Goal: Communication & Community: Answer question/provide support

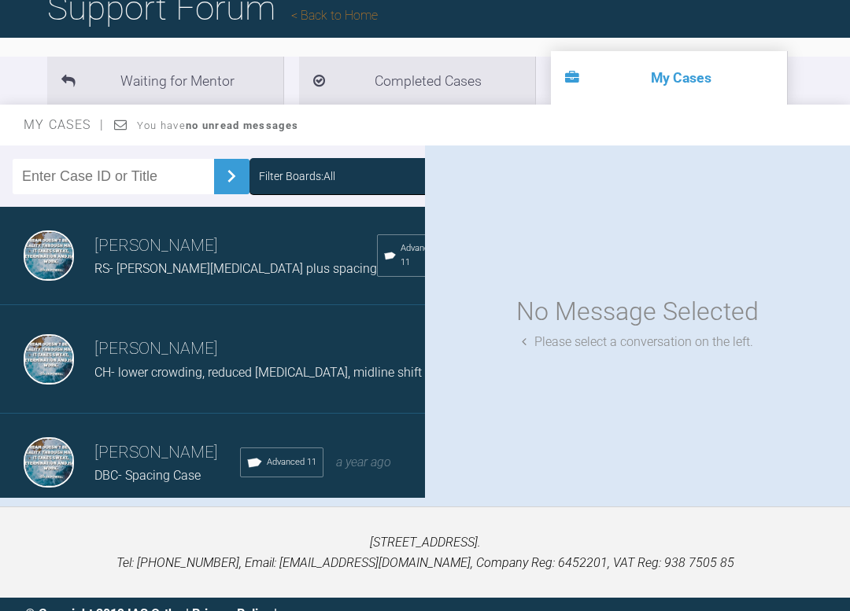
scroll to position [137, 0]
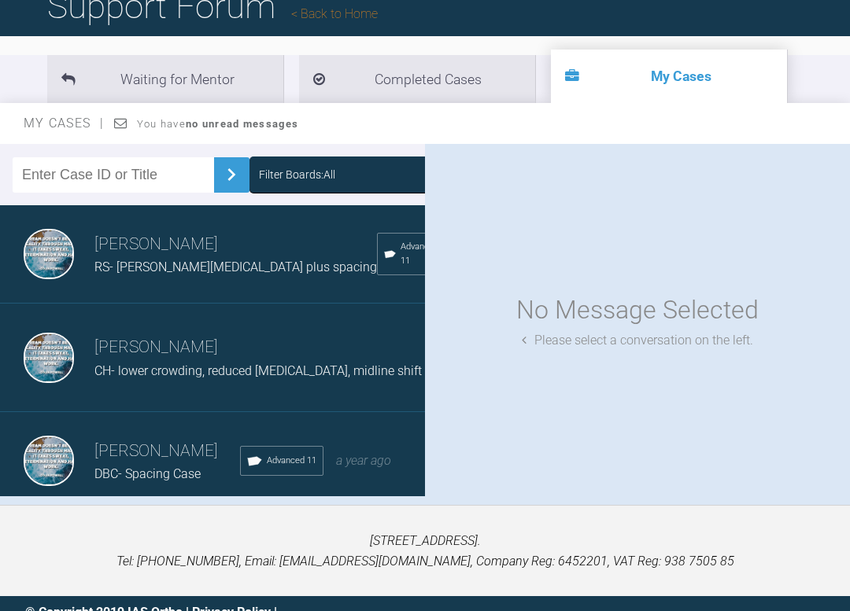
click at [186, 271] on span "RS- [PERSON_NAME][MEDICAL_DATA] plus spacing" at bounding box center [235, 267] width 282 height 15
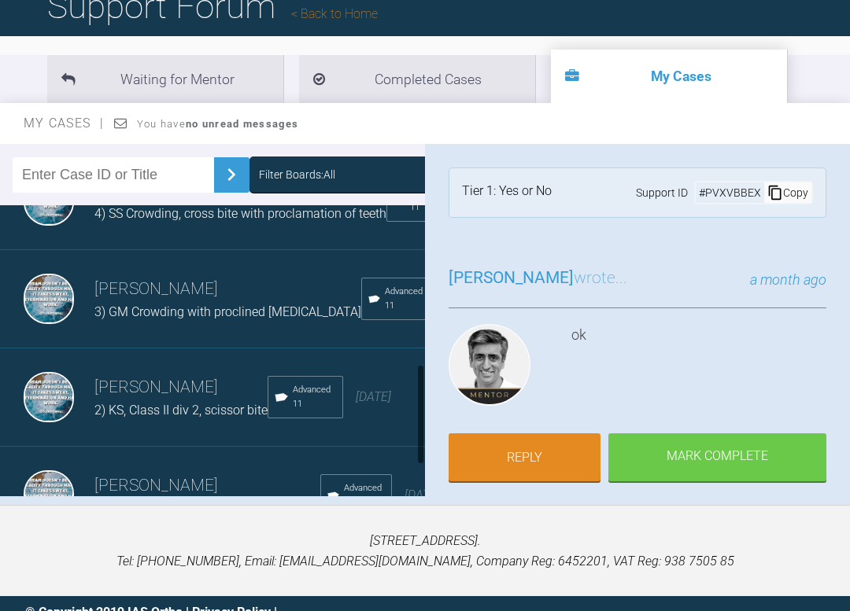
scroll to position [464, 0]
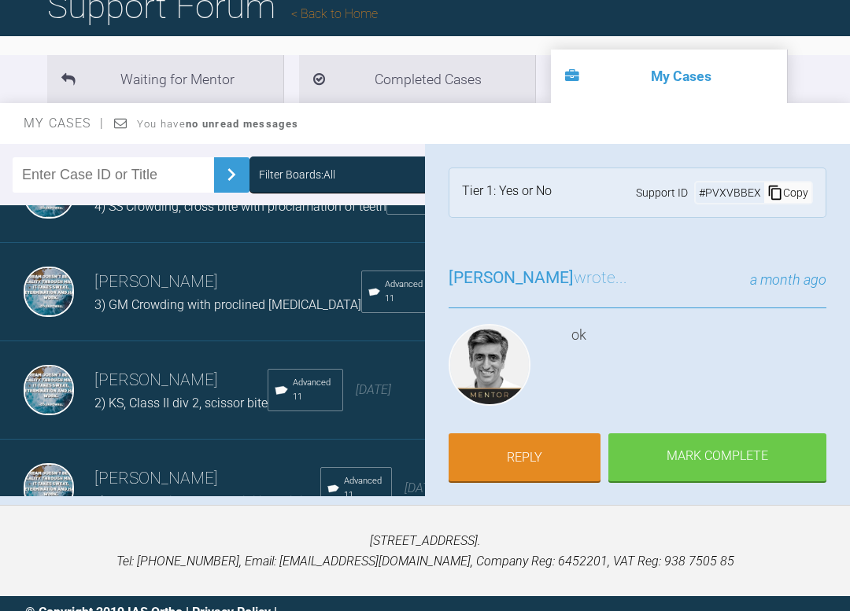
click at [142, 411] on span "2) KS, Class II div 2, scissor bite" at bounding box center [180, 403] width 173 height 15
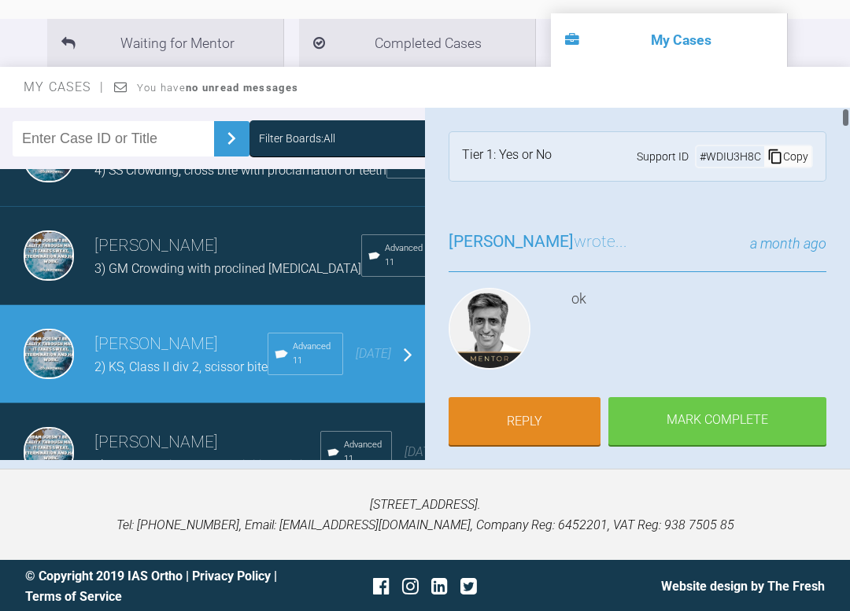
scroll to position [0, 0]
click at [503, 432] on link "Reply" at bounding box center [524, 423] width 152 height 49
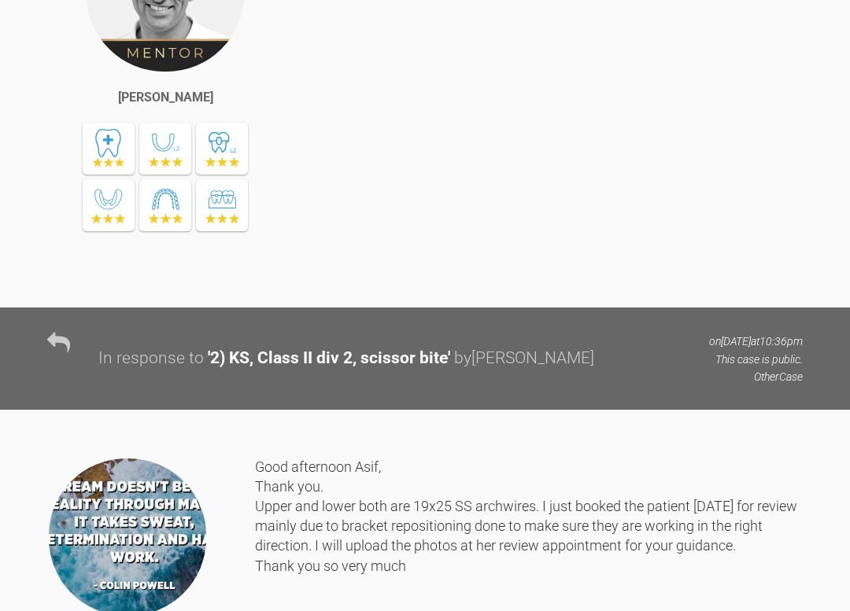
scroll to position [54968, 0]
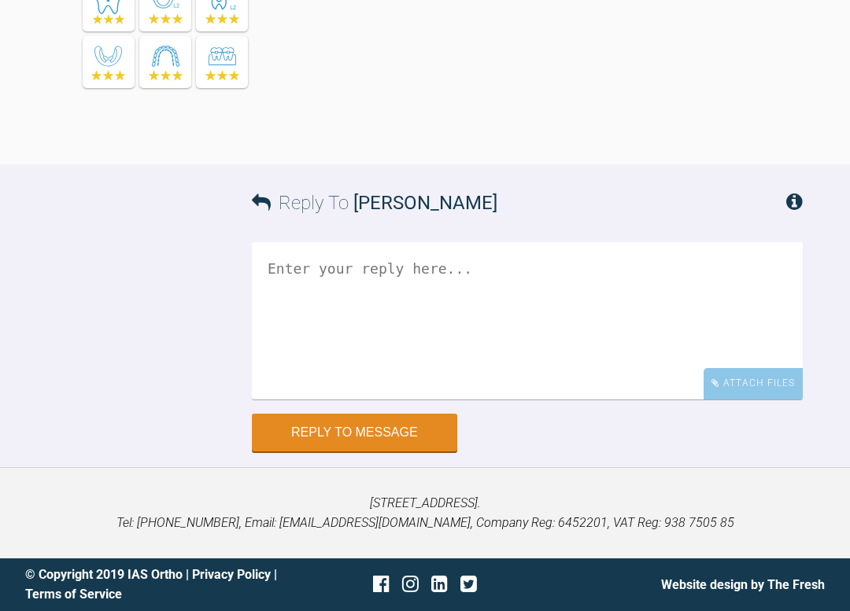
click at [323, 270] on textarea at bounding box center [527, 320] width 551 height 157
type textarea "g"
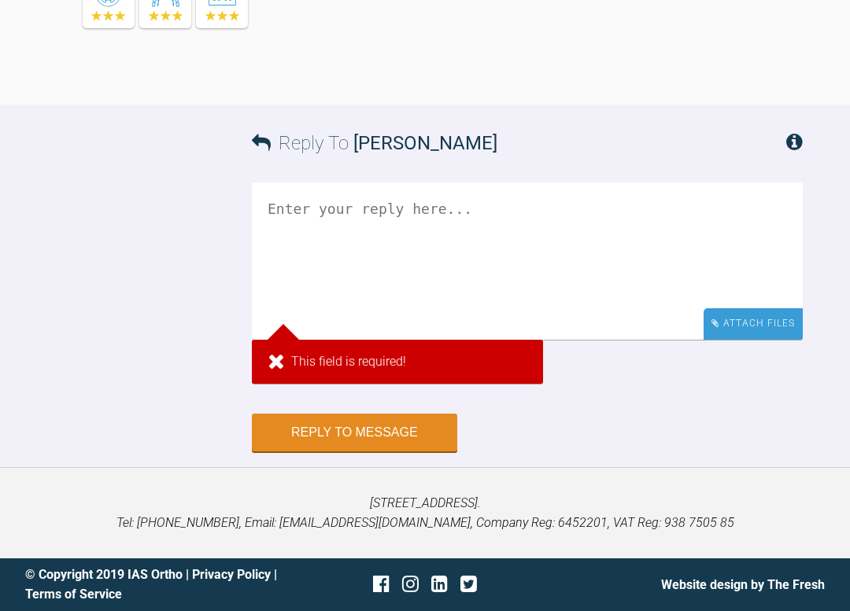
click at [753, 339] on div "Attach Files" at bounding box center [752, 323] width 99 height 31
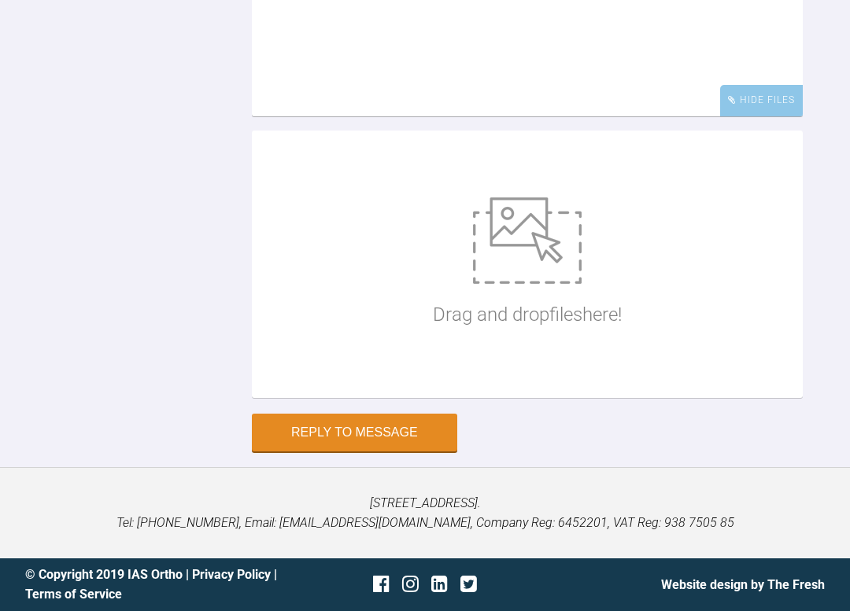
scroll to position [55105, 0]
type textarea "G"
click at [526, 284] on img at bounding box center [527, 240] width 109 height 87
type input "C:\fakepath\IMG_3018.JPG"
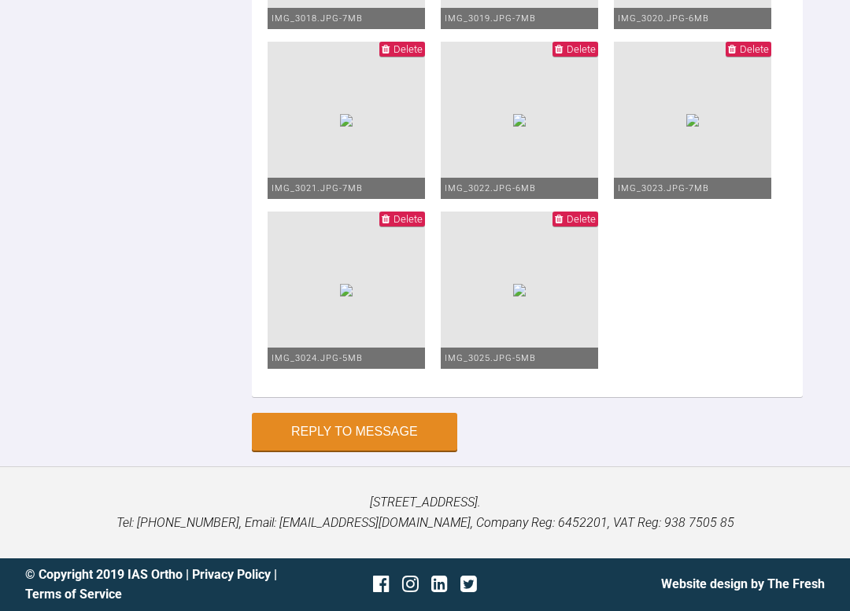
scroll to position [54984, 0]
type textarea "Good afternoon Asif, Please find attached photos."
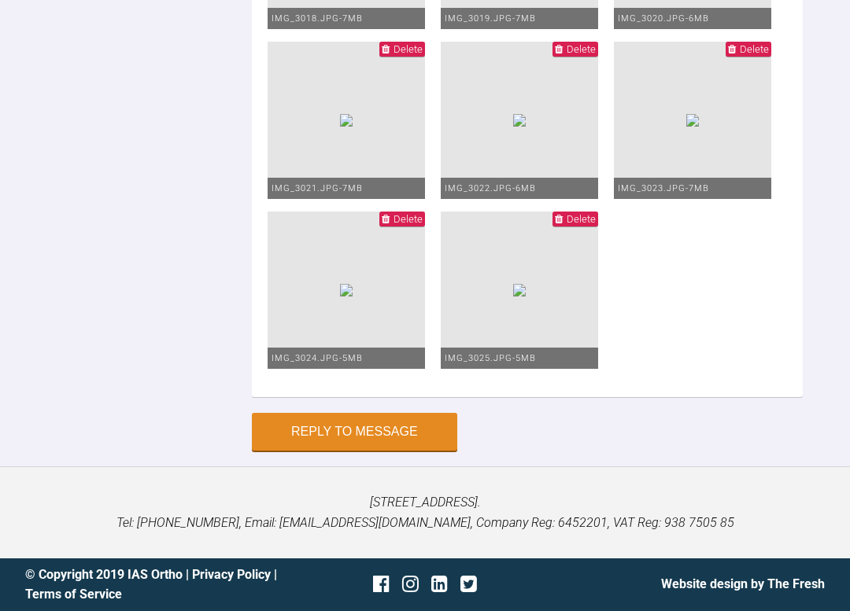
type input "C:\fakepath\IMG_3018.JPG"
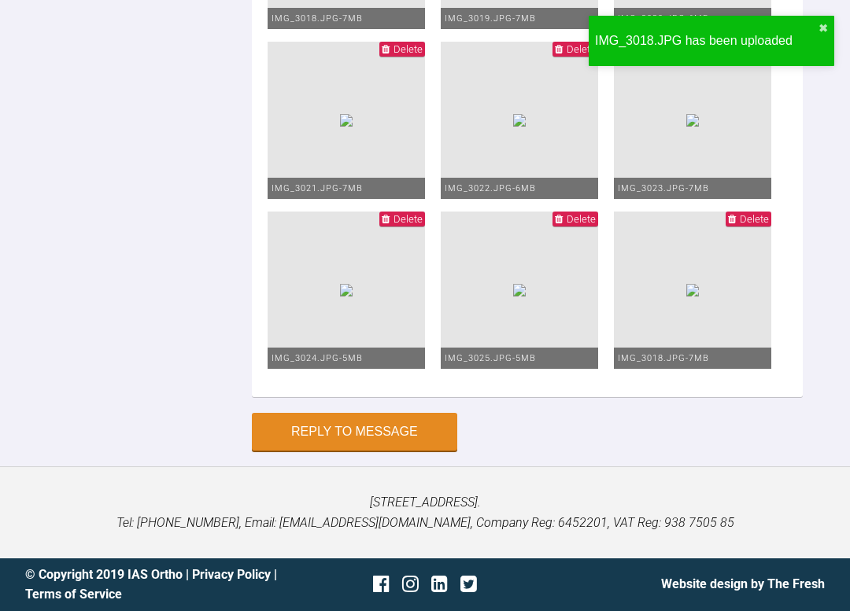
scroll to position [55129, 0]
click at [821, 26] on button "✖" at bounding box center [822, 28] width 9 height 13
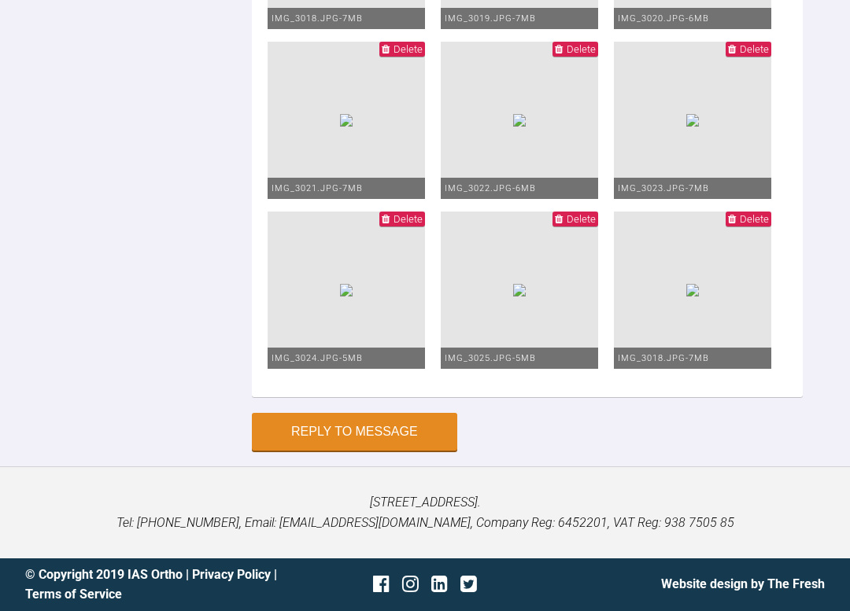
scroll to position [55614, 0]
click at [745, 225] on span "Delete" at bounding box center [754, 219] width 29 height 12
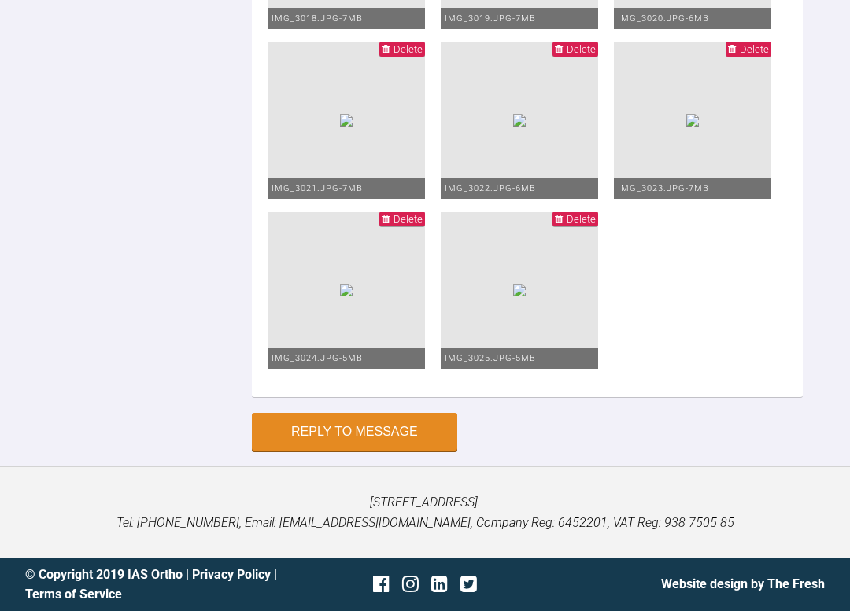
scroll to position [54930, 0]
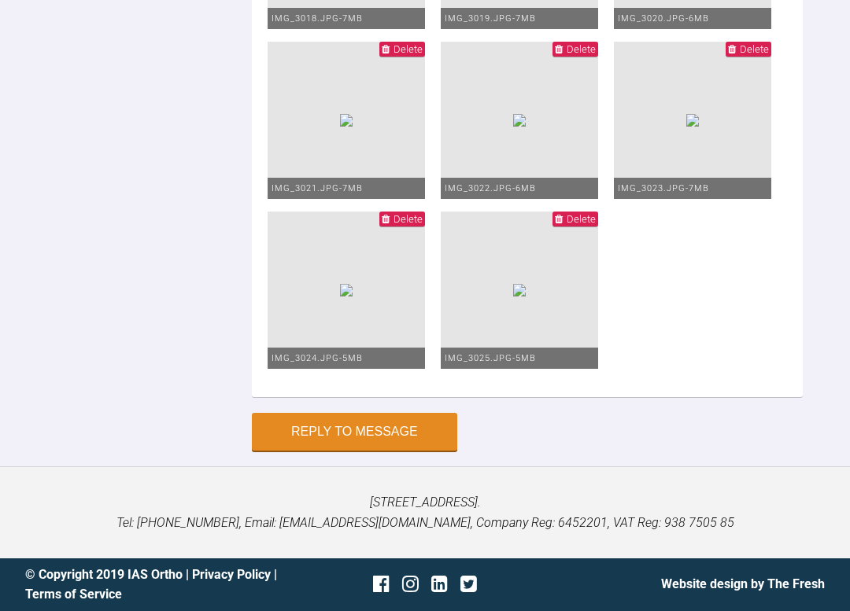
scroll to position [55156, 0]
type textarea "Good afternoon Asif, Please find attached photos. 19x25 SS upper and lower with…"
click at [430, 440] on button "Reply to Message" at bounding box center [354, 434] width 205 height 38
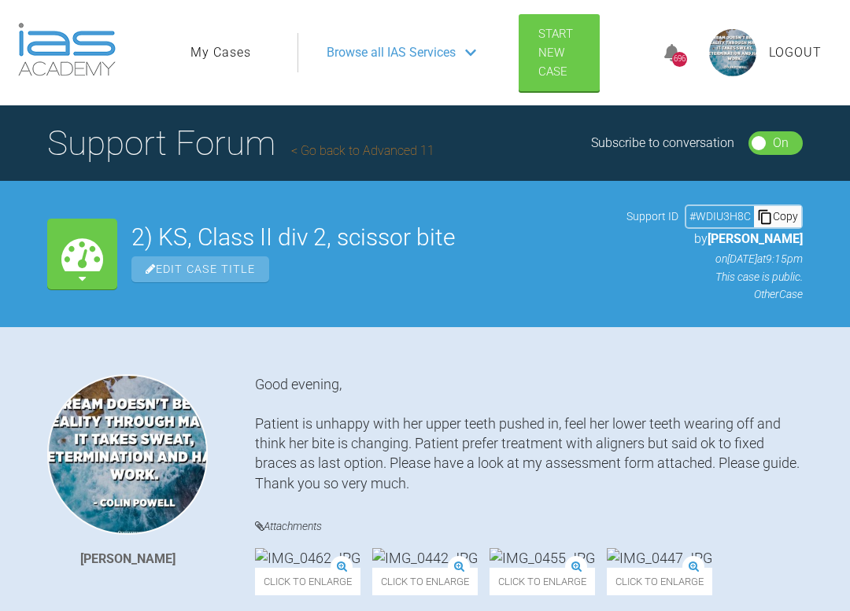
scroll to position [0, 0]
click at [222, 53] on link "My Cases" at bounding box center [220, 52] width 61 height 20
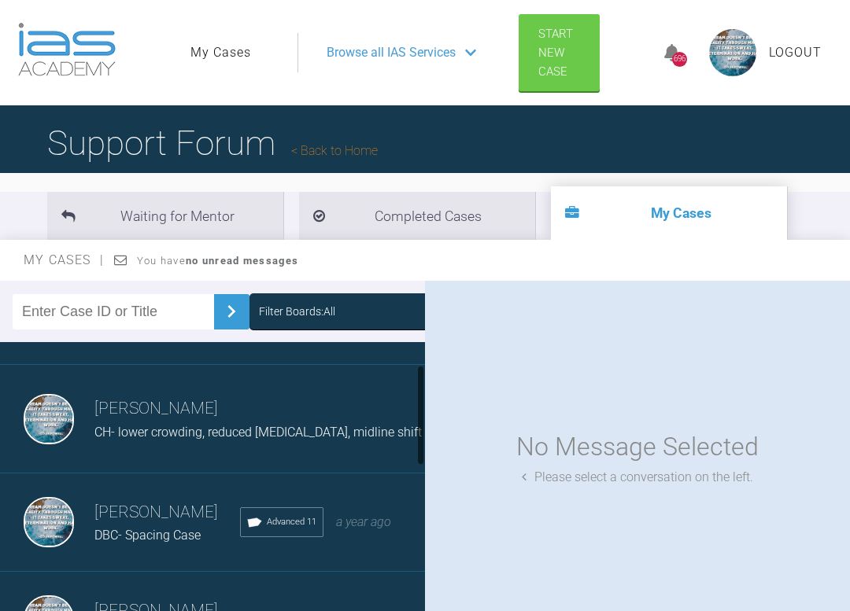
scroll to position [77, 0]
click at [190, 525] on h3 "[PERSON_NAME]" at bounding box center [167, 511] width 146 height 27
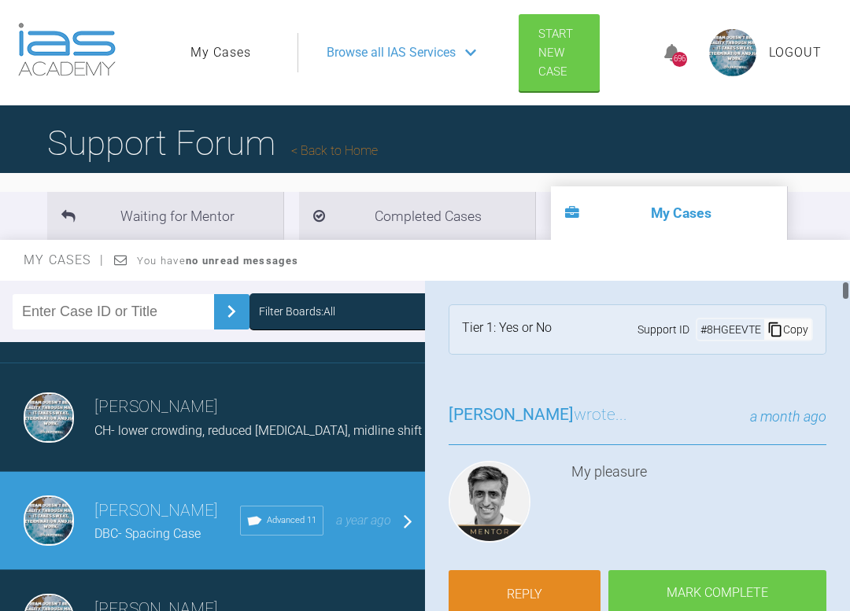
scroll to position [0, 0]
click at [506, 595] on link "Reply" at bounding box center [524, 596] width 152 height 49
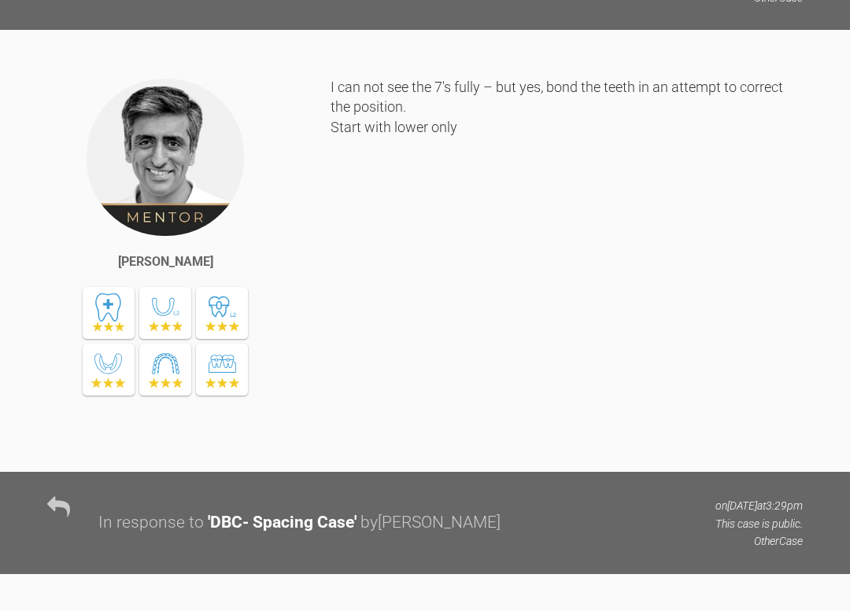
scroll to position [28328, 0]
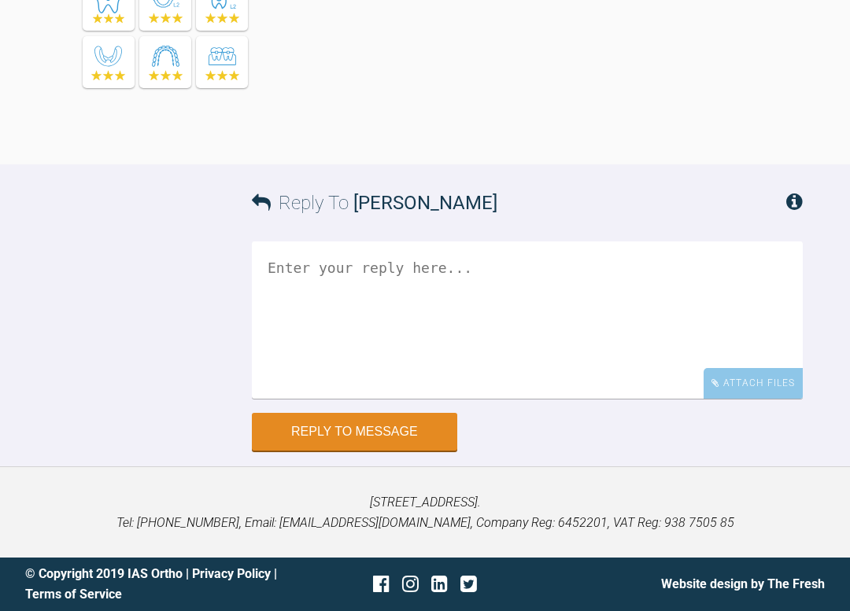
click at [458, 286] on textarea at bounding box center [527, 320] width 551 height 157
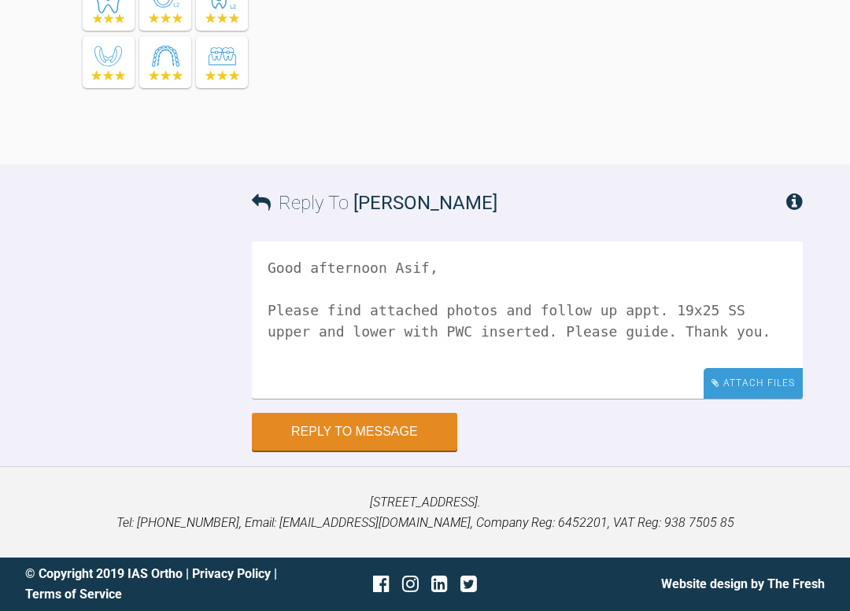
type textarea "Good afternoon Asif, Please find attached photos and follow up appt. 19x25 SS u…"
click at [757, 378] on div "Attach Files" at bounding box center [752, 383] width 99 height 31
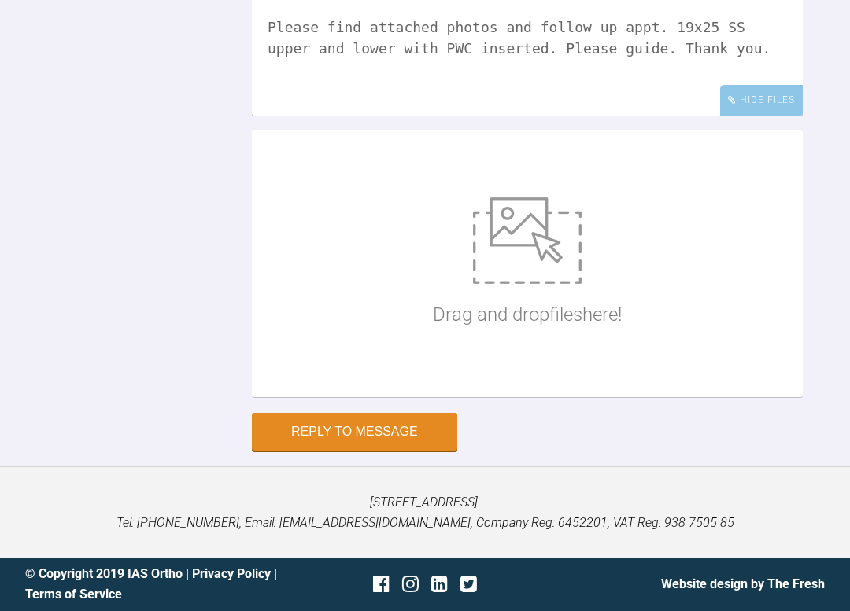
scroll to position [28463, 0]
click at [540, 284] on img at bounding box center [527, 240] width 109 height 87
type input "C:\fakepath\IMG_3009.JPG"
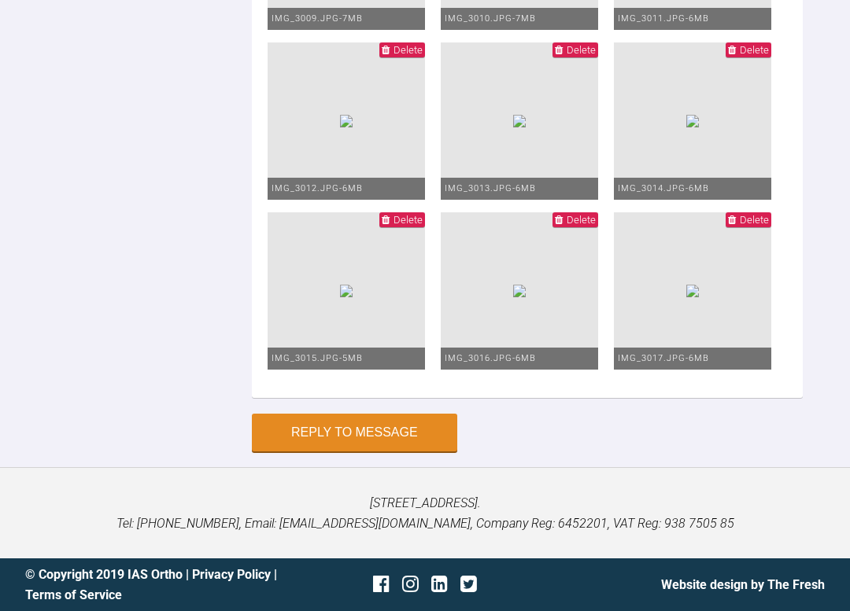
scroll to position [28464, 0]
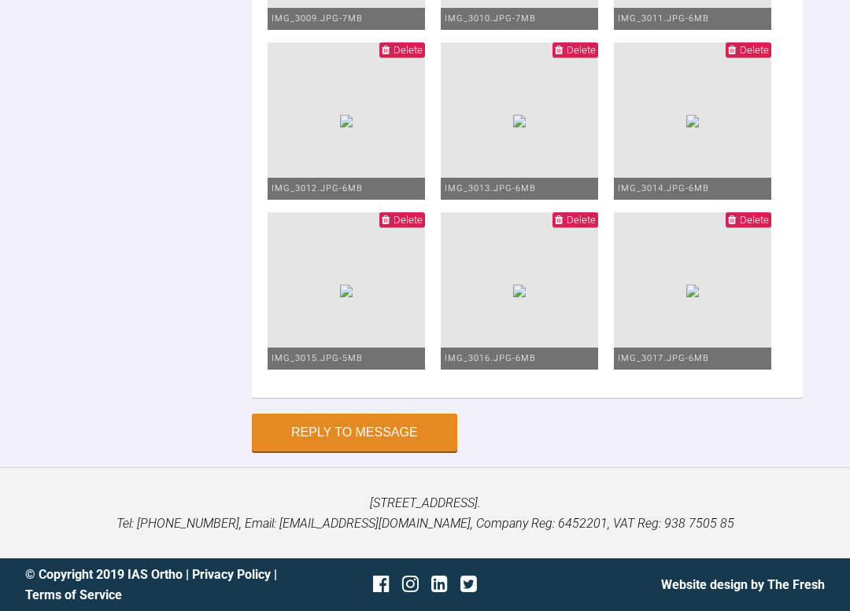
type textarea "Good afternoon Asif, Please find attached photos and follow up appt. 19x25 SS u…"
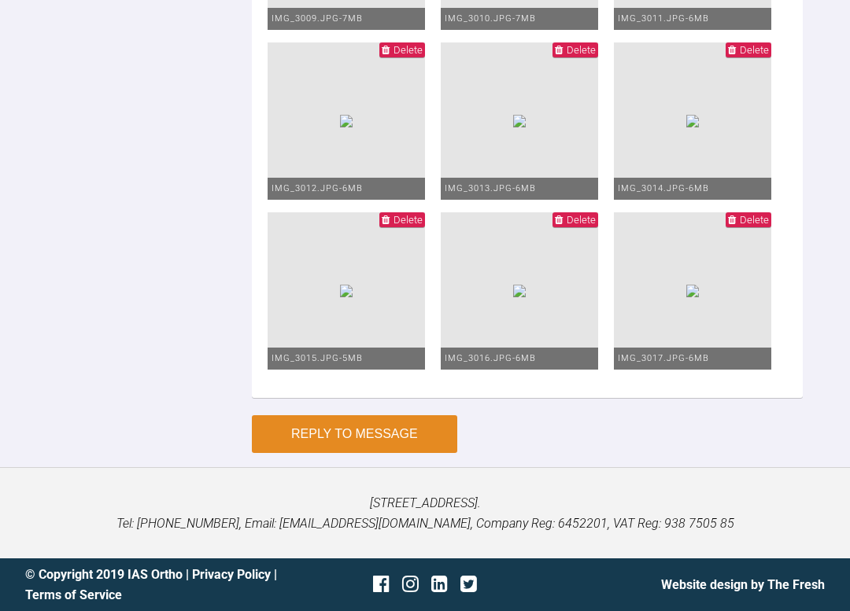
click at [376, 447] on button "Reply to Message" at bounding box center [354, 434] width 205 height 38
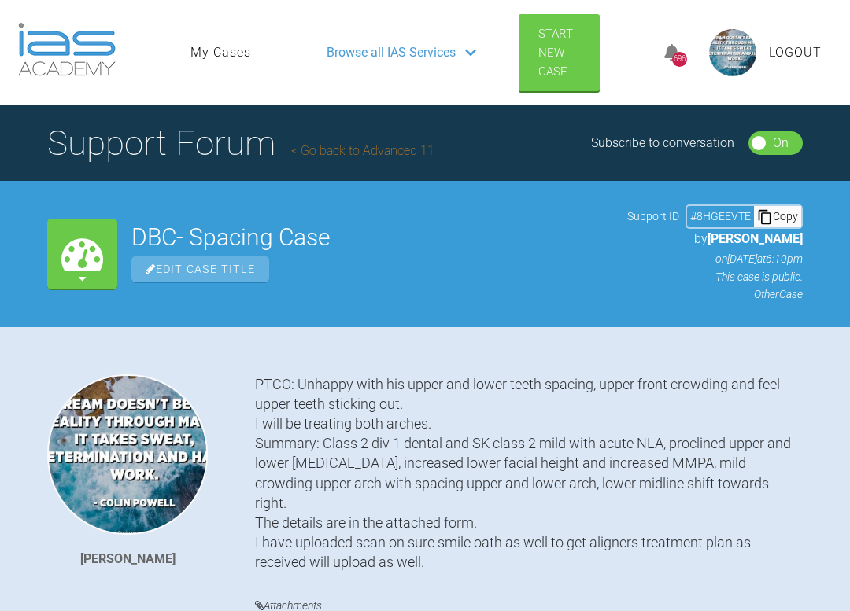
scroll to position [0, 0]
click at [231, 51] on link "My Cases" at bounding box center [220, 52] width 61 height 20
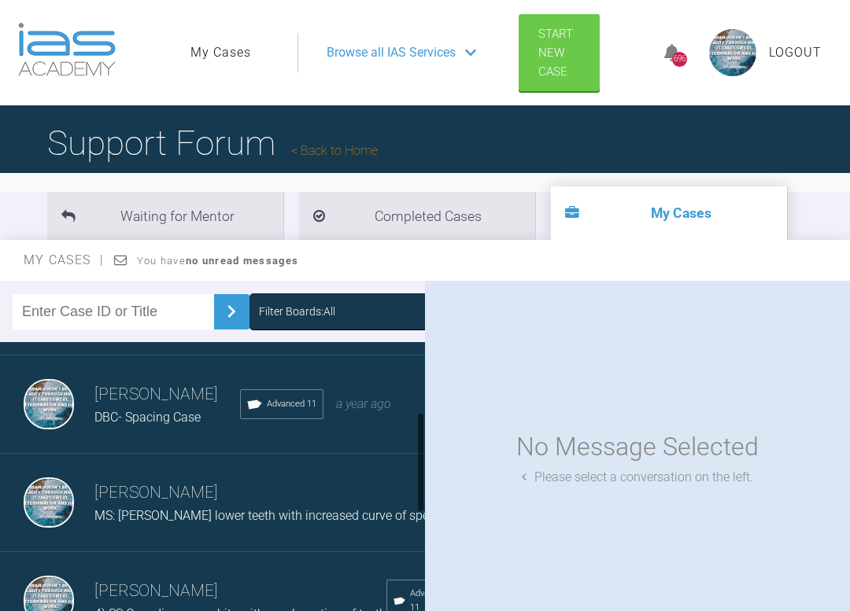
scroll to position [201, 0]
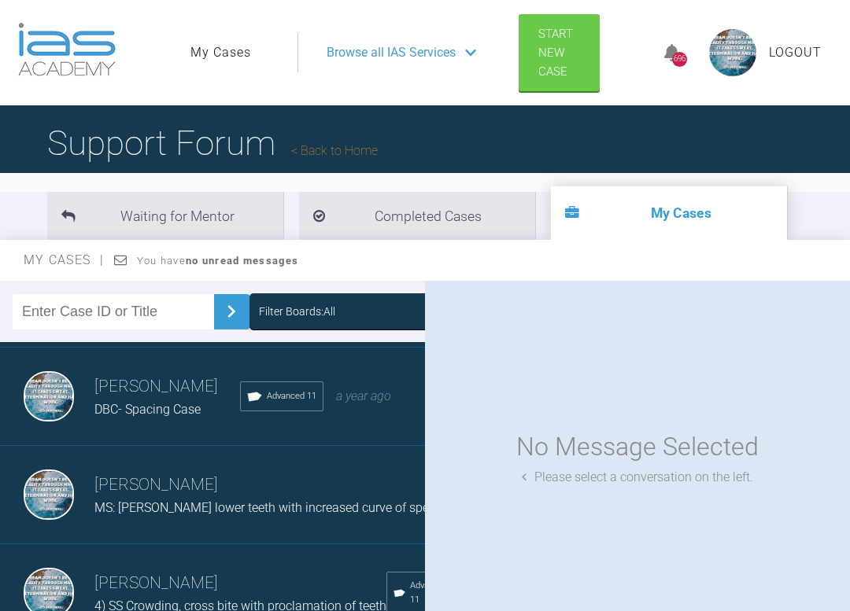
click at [157, 515] on span "MS: [PERSON_NAME] lower teeth with increased curve of spee" at bounding box center [264, 507] width 341 height 15
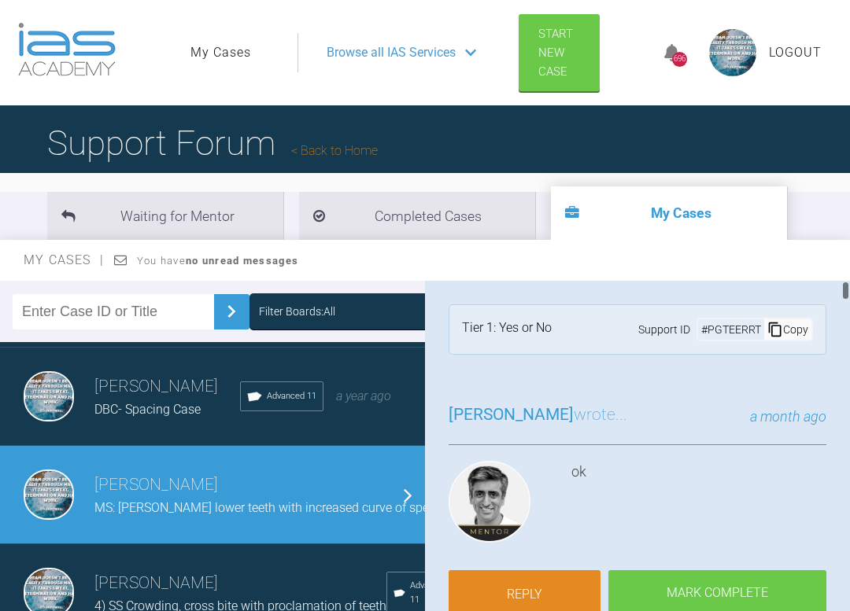
scroll to position [0, 0]
click at [548, 579] on link "Reply" at bounding box center [524, 596] width 152 height 49
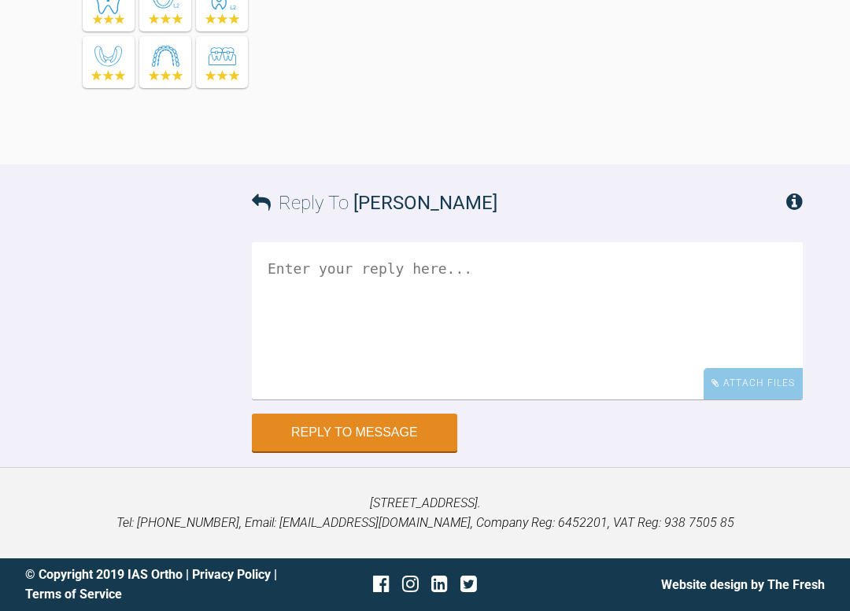
scroll to position [37550, 0]
click at [364, 279] on textarea at bounding box center [527, 320] width 551 height 157
type textarea "Good"
click at [753, 400] on div "Good Attach Files Drag and drop files here!" at bounding box center [527, 328] width 551 height 172
click at [740, 390] on div "Attach Files" at bounding box center [752, 384] width 99 height 31
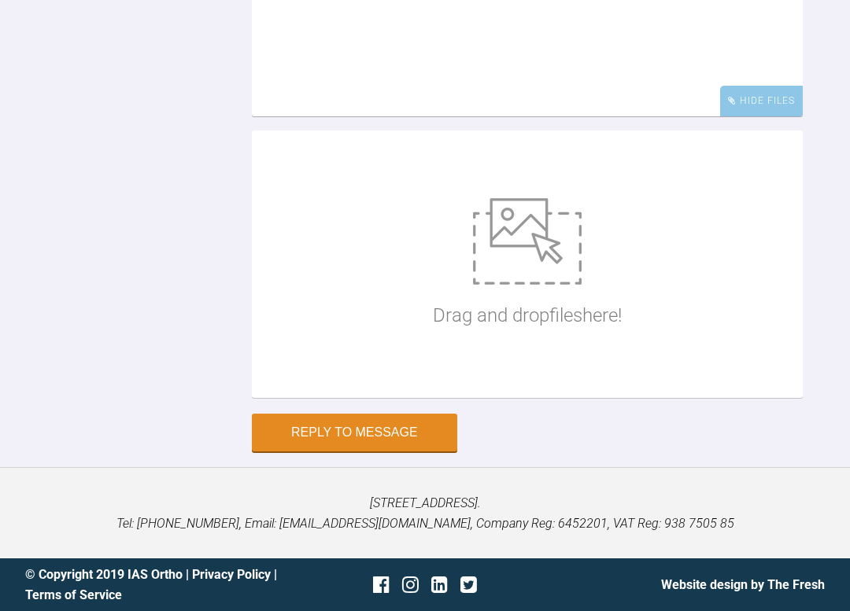
scroll to position [37683, 0]
click at [559, 382] on div "Drag and drop files here!" at bounding box center [527, 264] width 189 height 236
type input "C:\fakepath\IMG_3026.JPG"
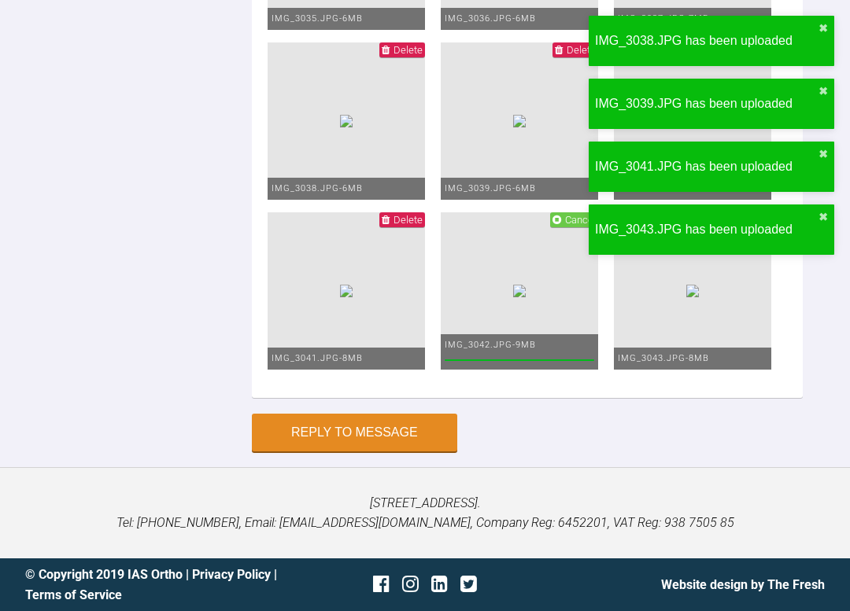
scroll to position [38099, 0]
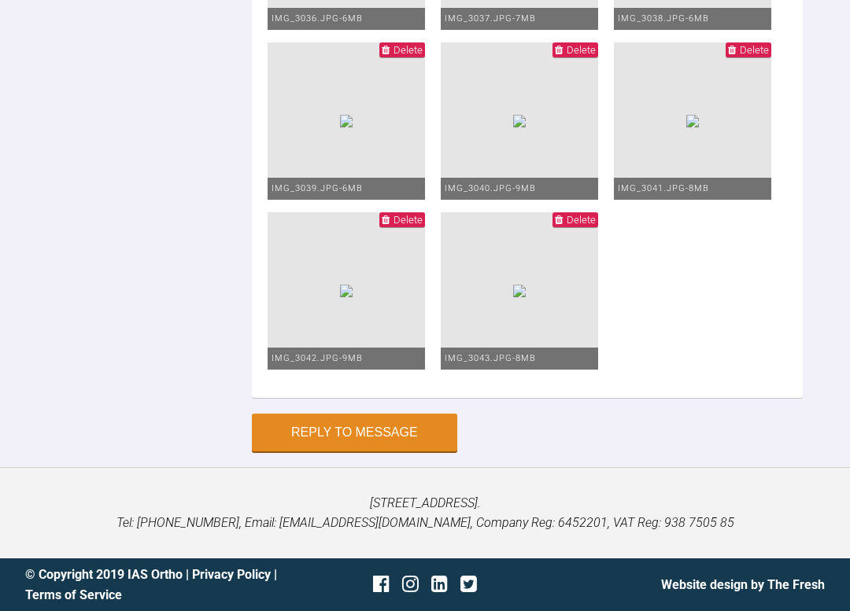
scroll to position [38376, 0]
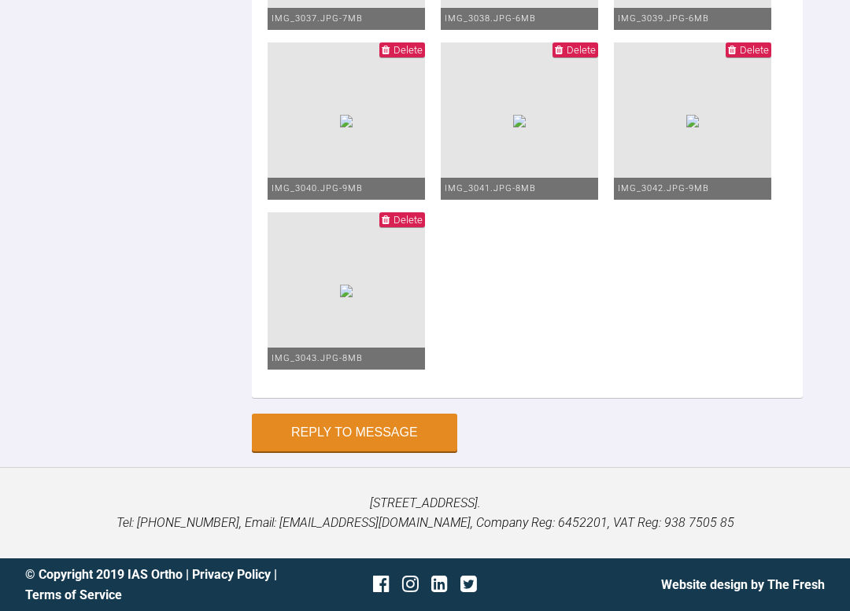
scroll to position [37653, 0]
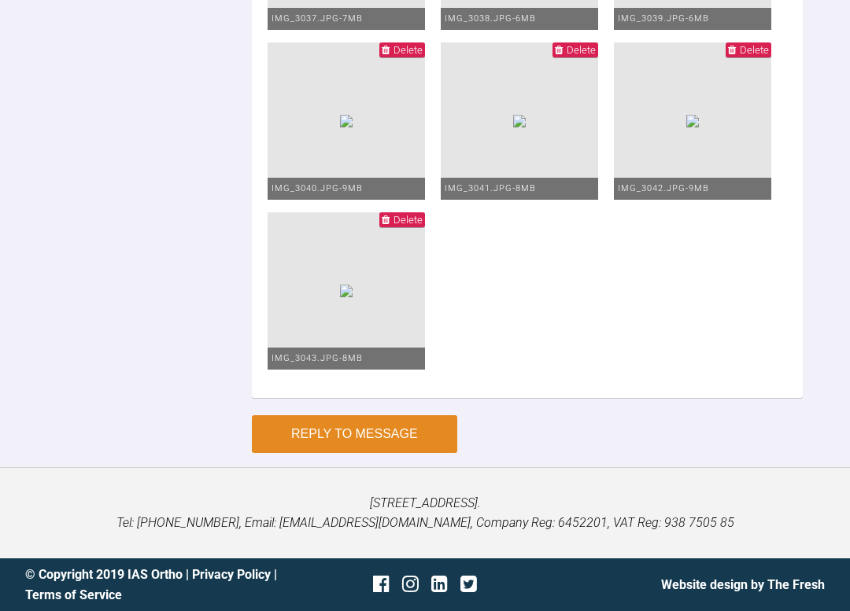
type textarea "Good afternoon Asif, Please find attached photos. Patient was happy with the re…"
click at [349, 432] on button "Reply to Message" at bounding box center [354, 434] width 205 height 38
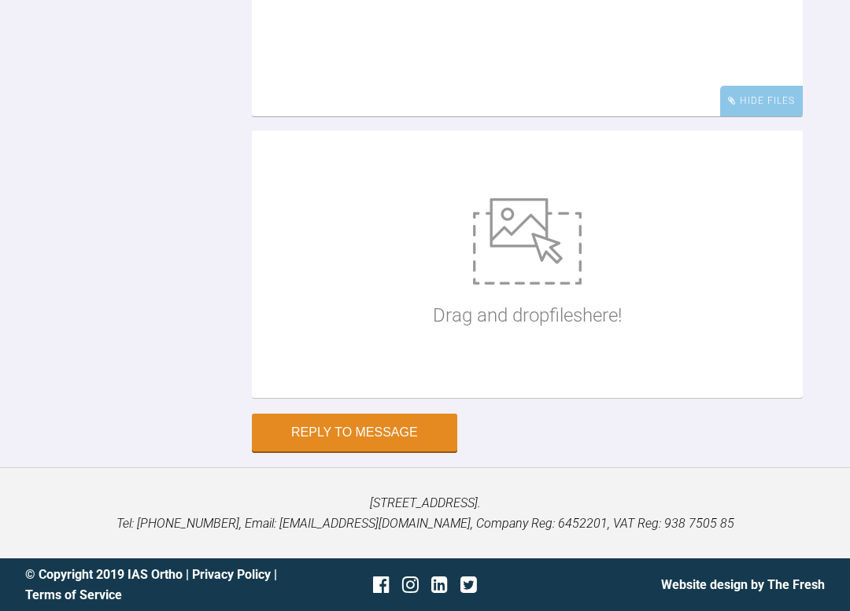
scroll to position [37836, 0]
